Goal: Complete application form

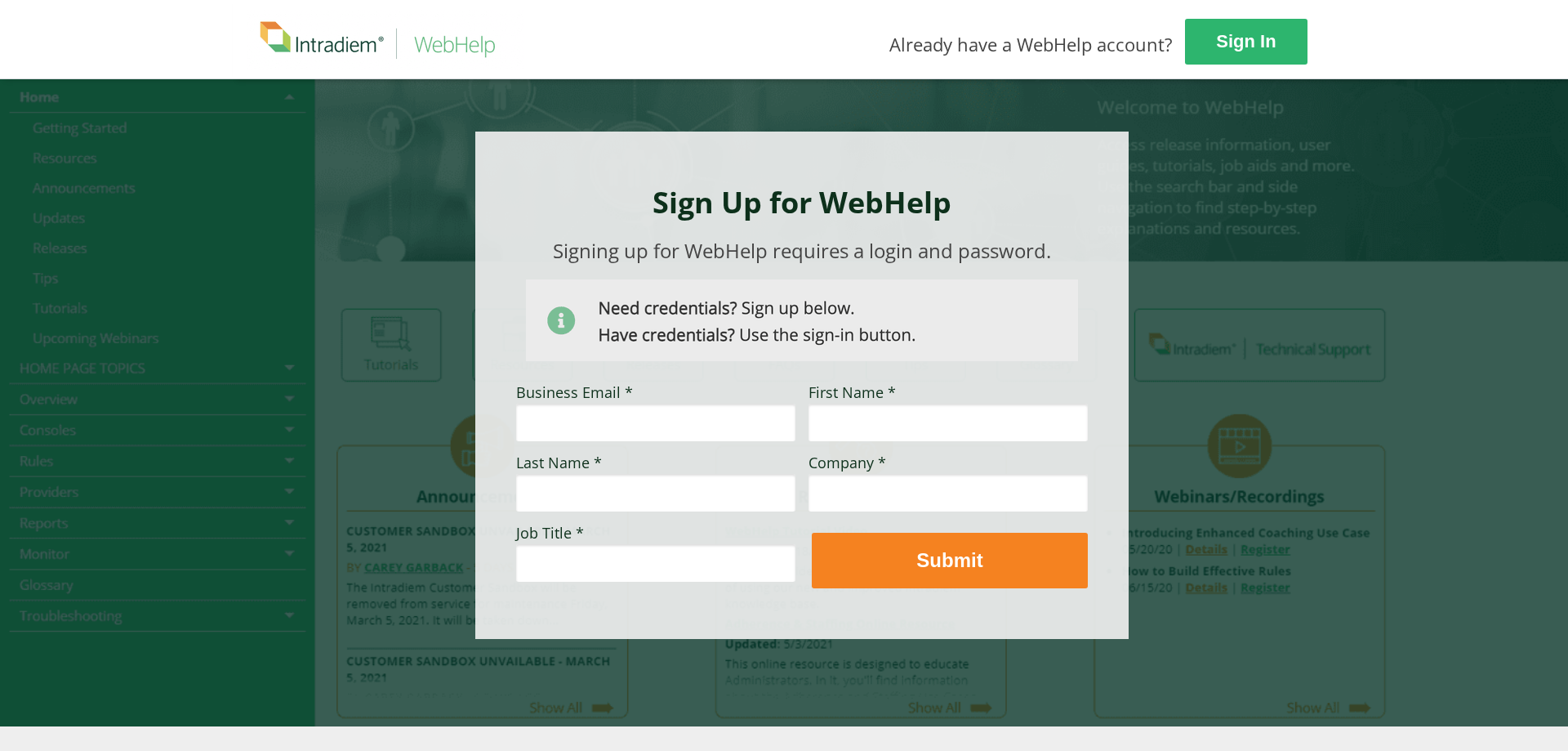
type input "[PERSON_NAME][EMAIL_ADDRESS][PERSON_NAME][DOMAIN_NAME]"
click at [822, 425] on input "First Name *" at bounding box center [948, 422] width 280 height 38
type input "[PERSON_NAME]"
click at [619, 495] on input "Last Name *" at bounding box center [655, 492] width 280 height 38
type input "E"
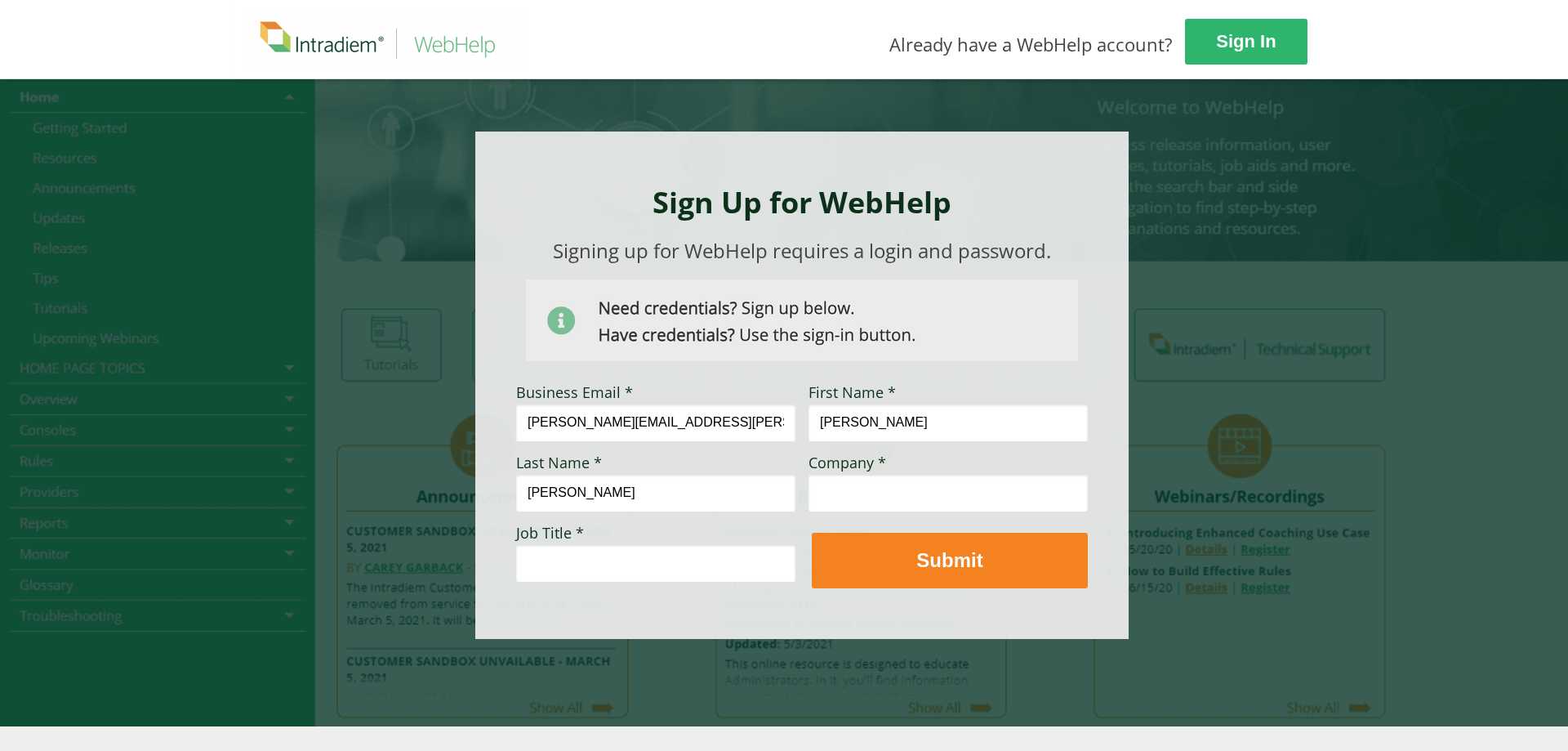
type input "[PERSON_NAME]"
click at [822, 484] on input "Company *" at bounding box center [948, 492] width 280 height 38
type input "CVS Health/Caremark"
click at [587, 566] on input "Job Title *" at bounding box center [655, 562] width 280 height 38
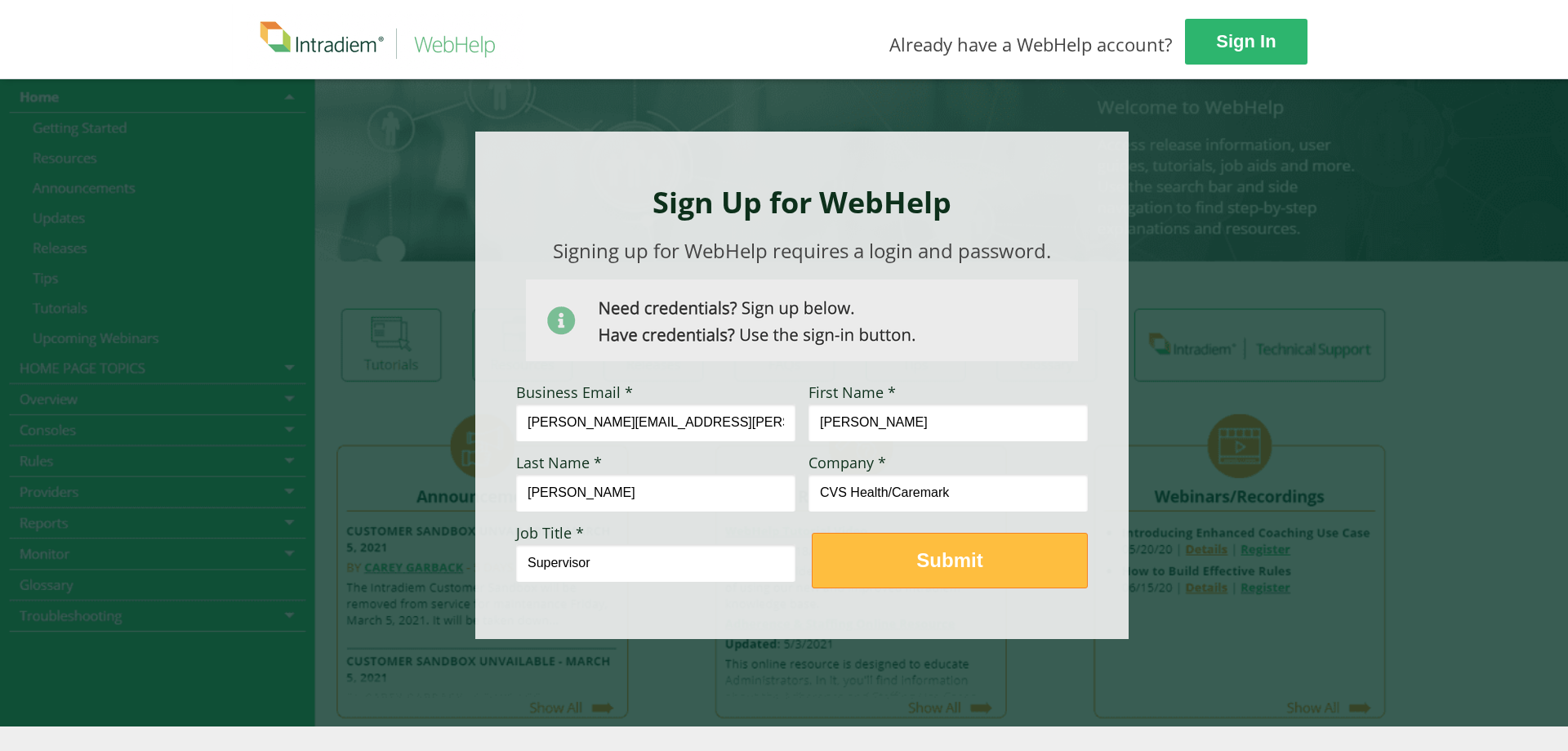
type input "Supervisor"
click at [969, 579] on button "Submit" at bounding box center [949, 560] width 276 height 56
